Goal: Transaction & Acquisition: Purchase product/service

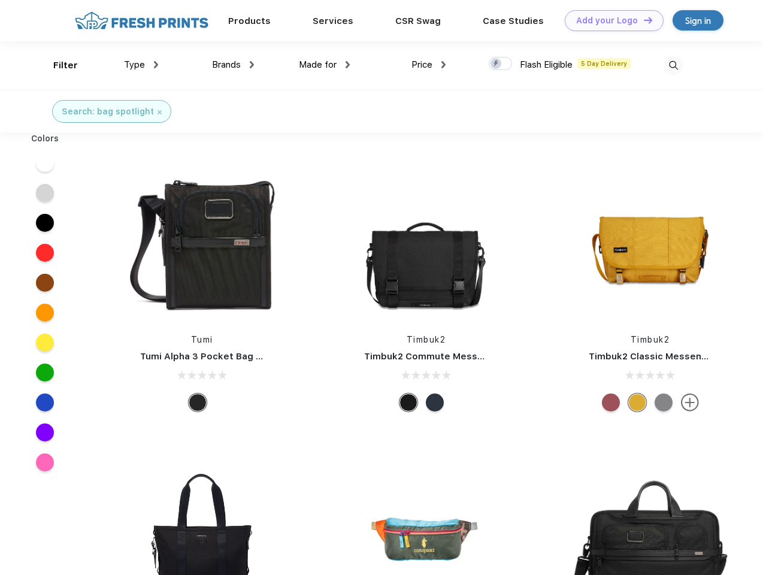
click at [610, 20] on link "Add your Logo Design Tool" at bounding box center [614, 20] width 99 height 21
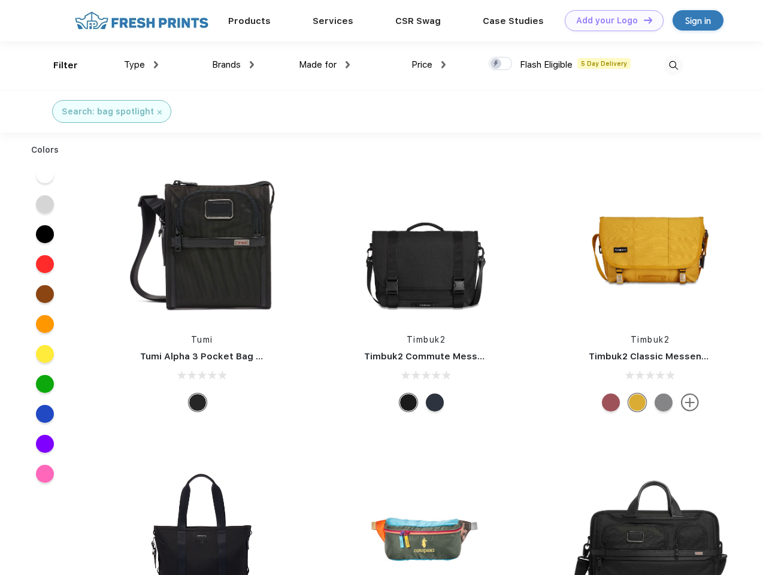
click at [0, 0] on div "Design Tool" at bounding box center [0, 0] width 0 height 0
click at [643, 20] on link "Add your Logo Design Tool" at bounding box center [614, 20] width 99 height 21
click at [58, 65] on div "Filter" at bounding box center [65, 66] width 25 height 14
click at [141, 65] on span "Type" at bounding box center [134, 64] width 21 height 11
click at [233, 65] on span "Brands" at bounding box center [226, 64] width 29 height 11
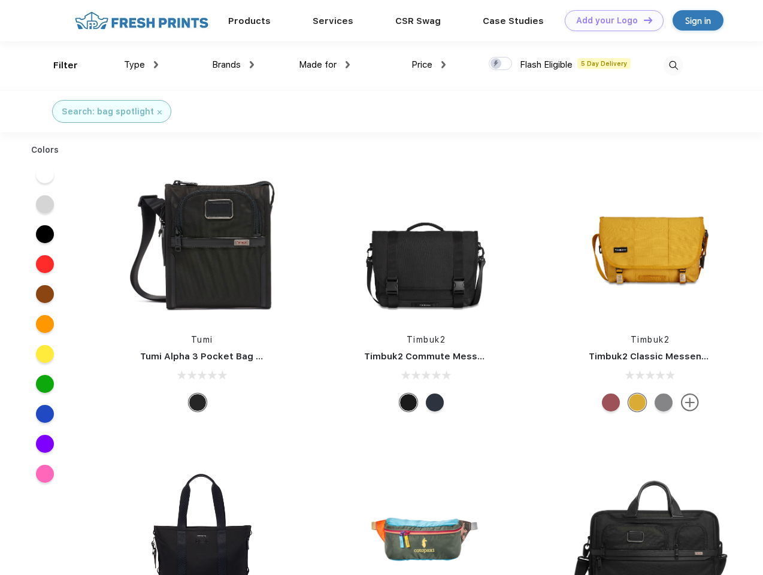
click at [325, 65] on span "Made for" at bounding box center [318, 64] width 38 height 11
click at [429, 65] on span "Price" at bounding box center [422, 64] width 21 height 11
click at [501, 64] on div at bounding box center [500, 63] width 23 height 13
click at [497, 64] on input "checkbox" at bounding box center [493, 60] width 8 height 8
click at [673, 65] on img at bounding box center [674, 66] width 20 height 20
